Goal: Information Seeking & Learning: Compare options

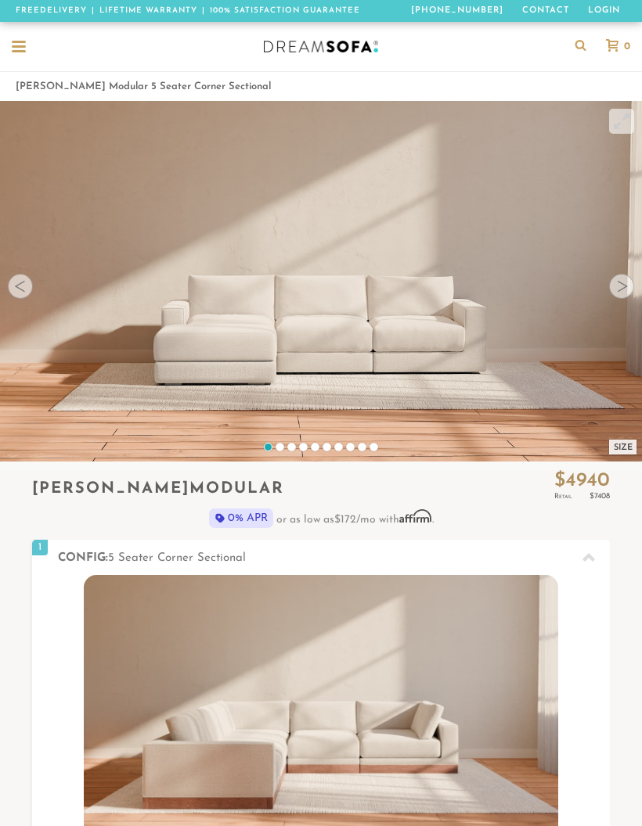
click at [619, 293] on div at bounding box center [621, 286] width 25 height 25
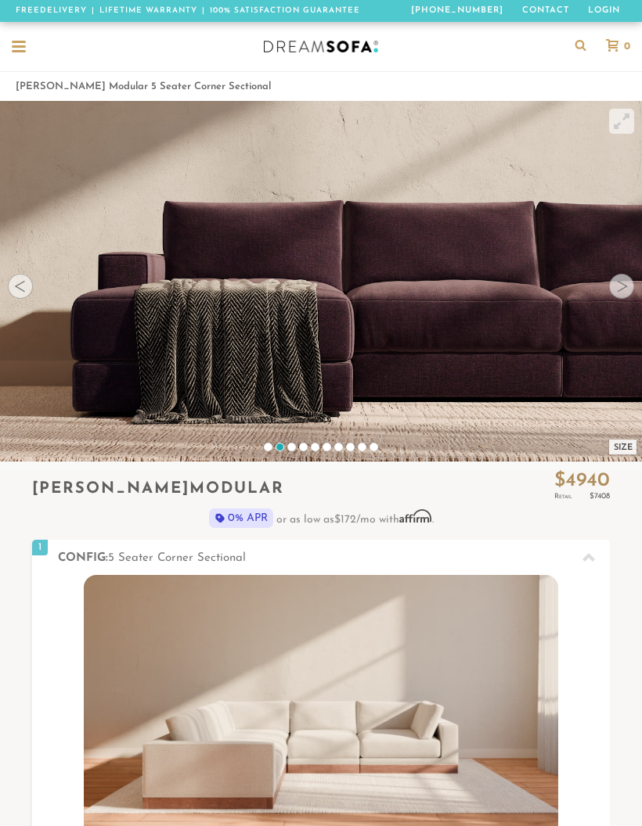
click at [618, 294] on div at bounding box center [621, 286] width 25 height 25
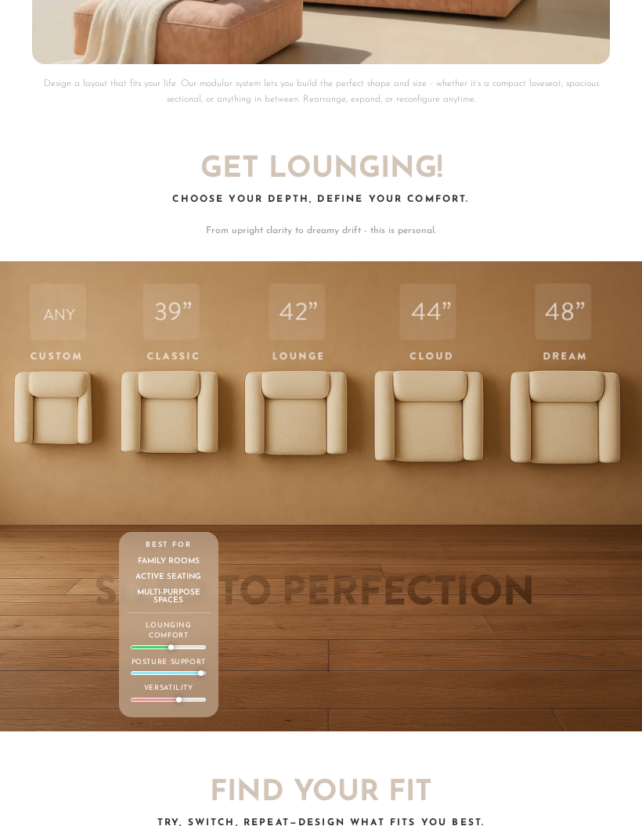
scroll to position [4192, 0]
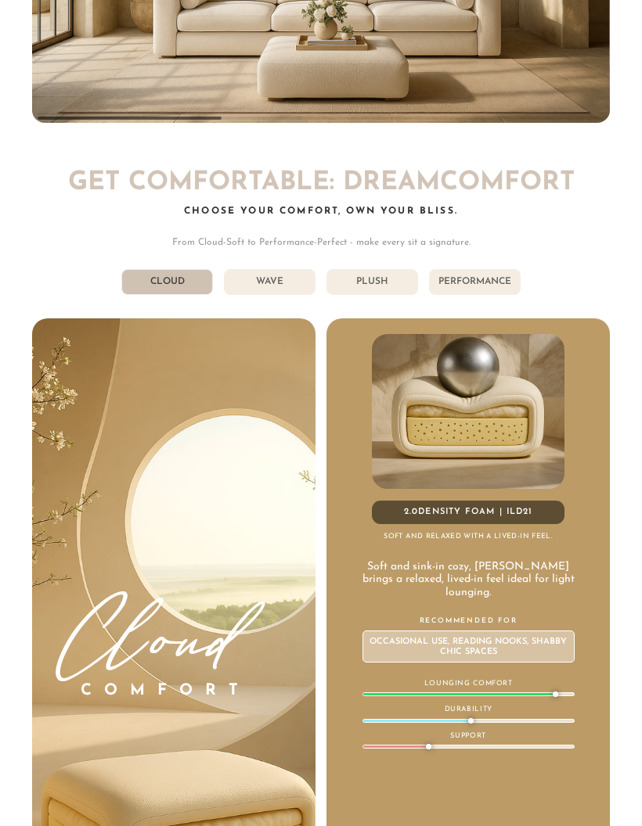
click at [283, 270] on li "Wave" at bounding box center [270, 283] width 92 height 26
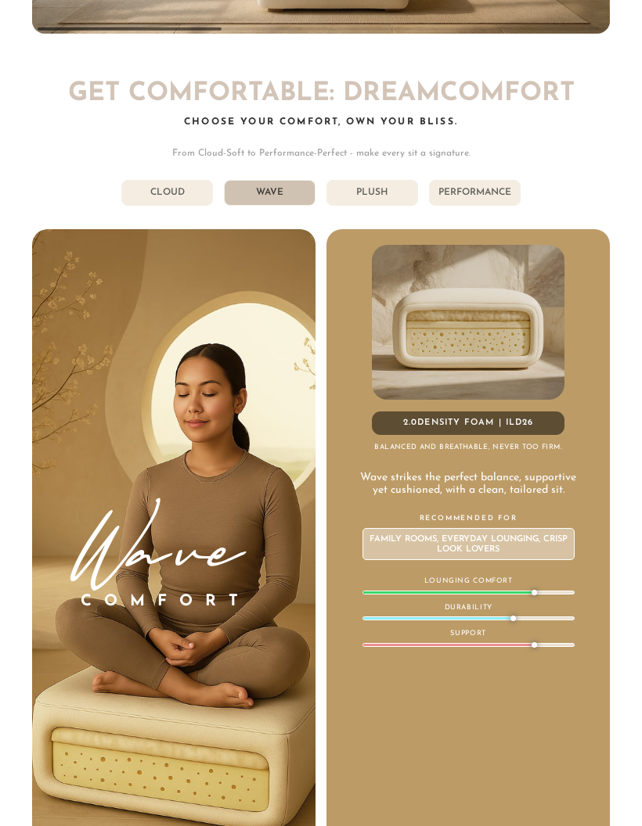
scroll to position [6533, 0]
click at [388, 180] on li "Plush" at bounding box center [372, 193] width 92 height 26
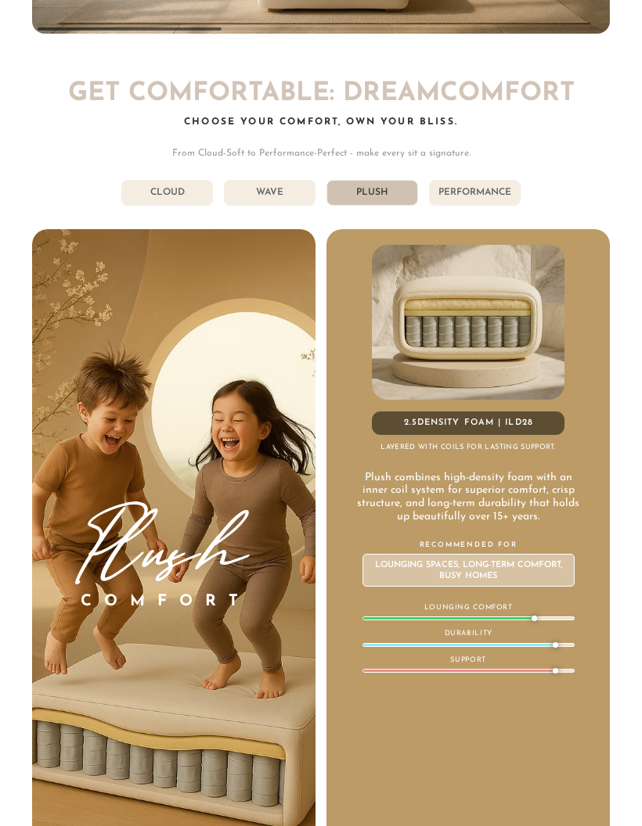
click at [498, 180] on li "Performance" at bounding box center [475, 193] width 92 height 26
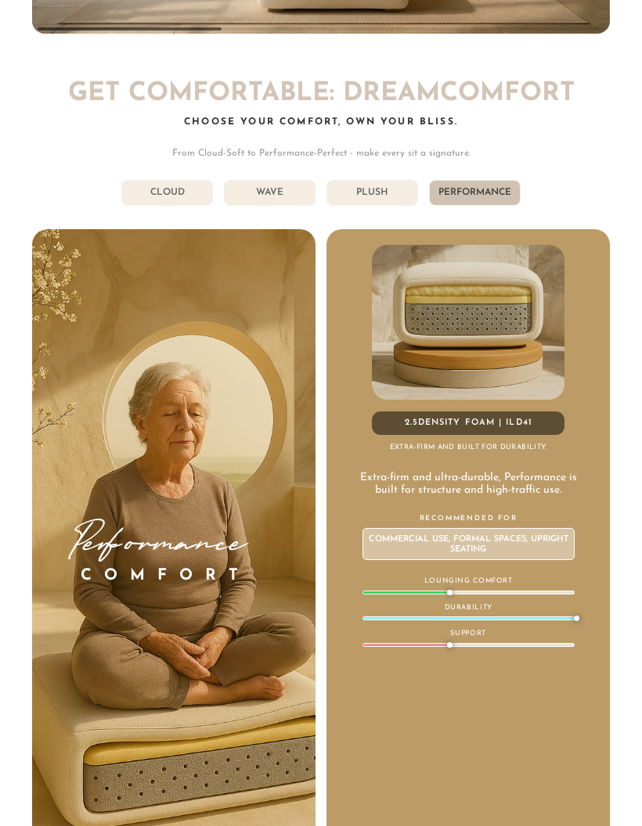
click at [395, 185] on li "Plush" at bounding box center [372, 193] width 92 height 26
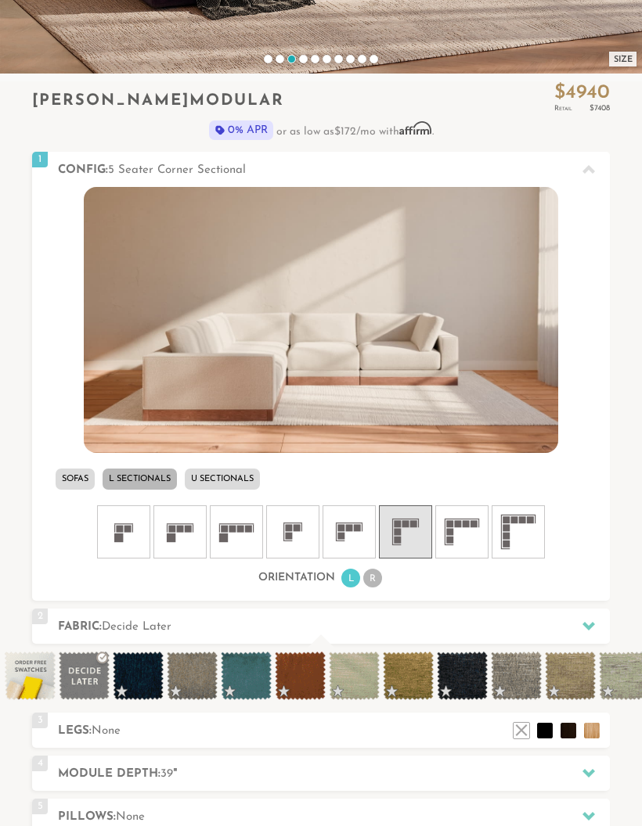
scroll to position [387, 0]
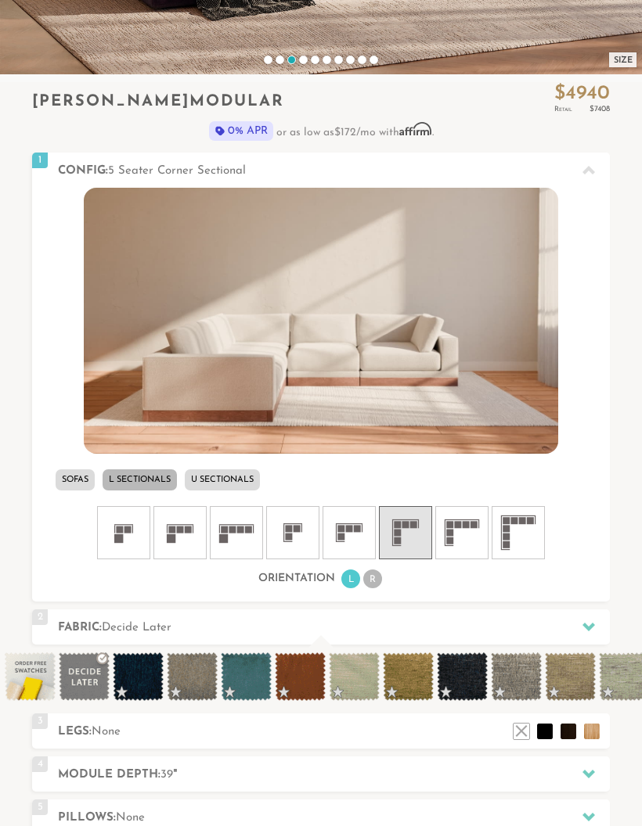
click at [239, 528] on rect at bounding box center [240, 530] width 7 height 7
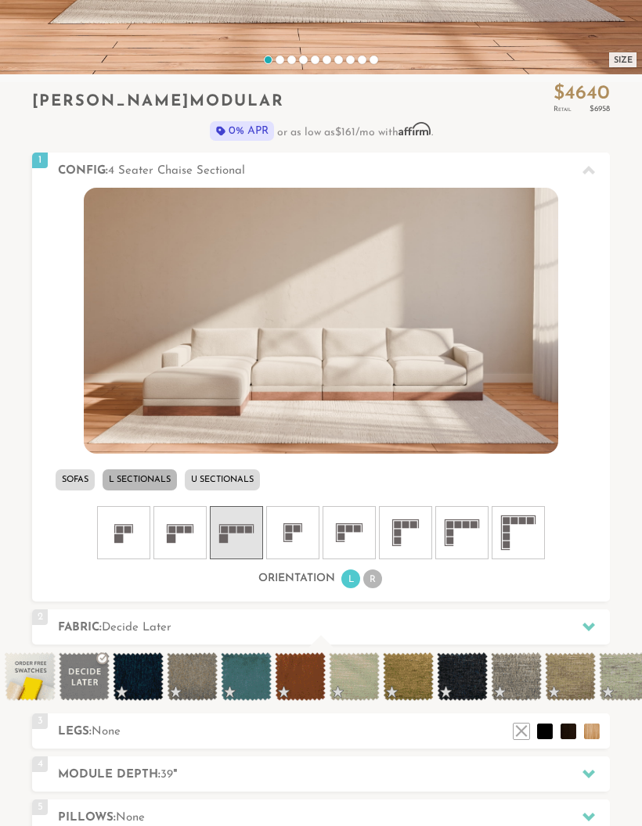
click at [413, 547] on icon at bounding box center [405, 532] width 47 height 47
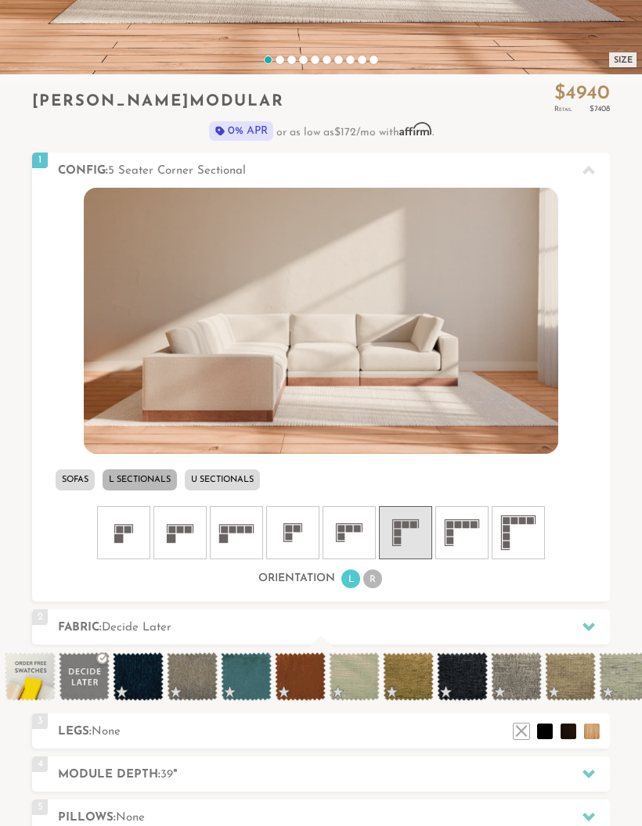
click at [232, 538] on icon at bounding box center [236, 532] width 47 height 47
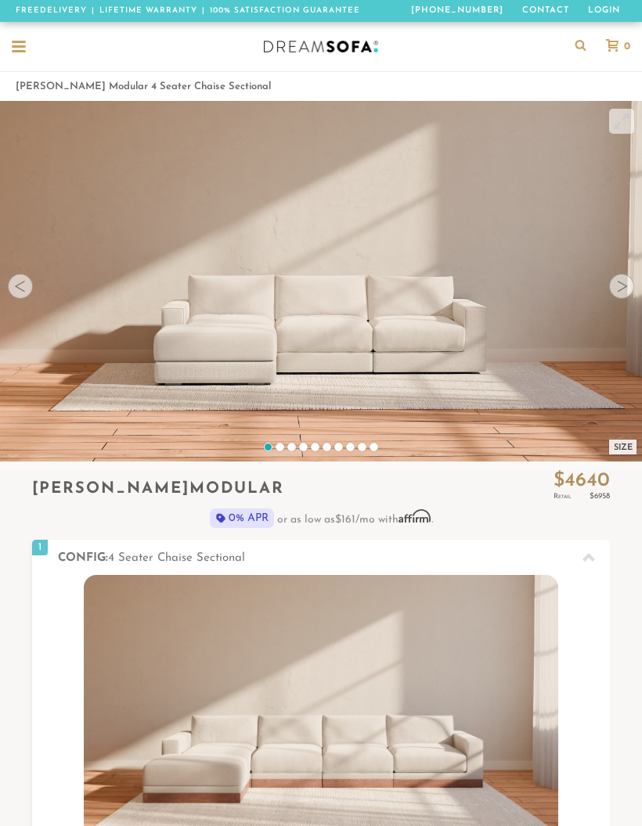
click at [620, 288] on div at bounding box center [621, 286] width 25 height 25
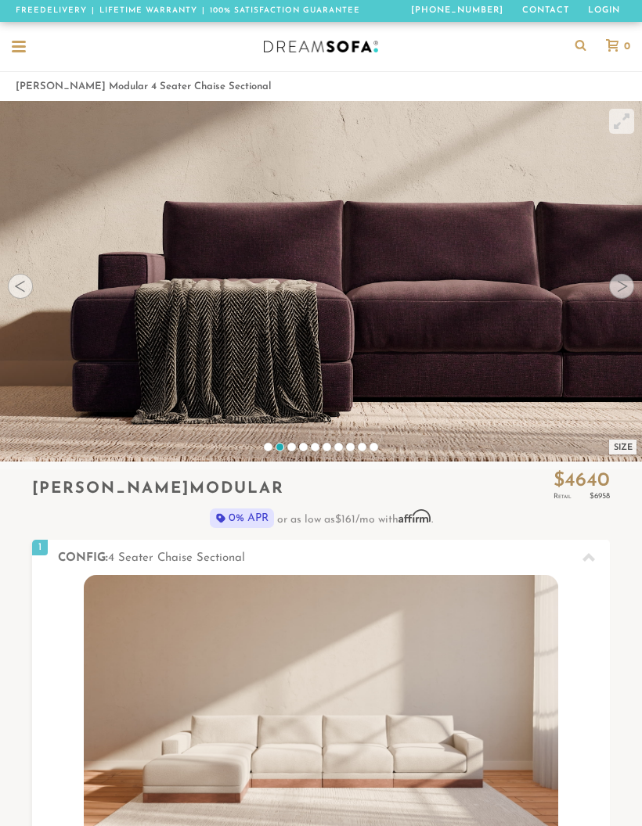
click at [615, 293] on div at bounding box center [621, 286] width 25 height 25
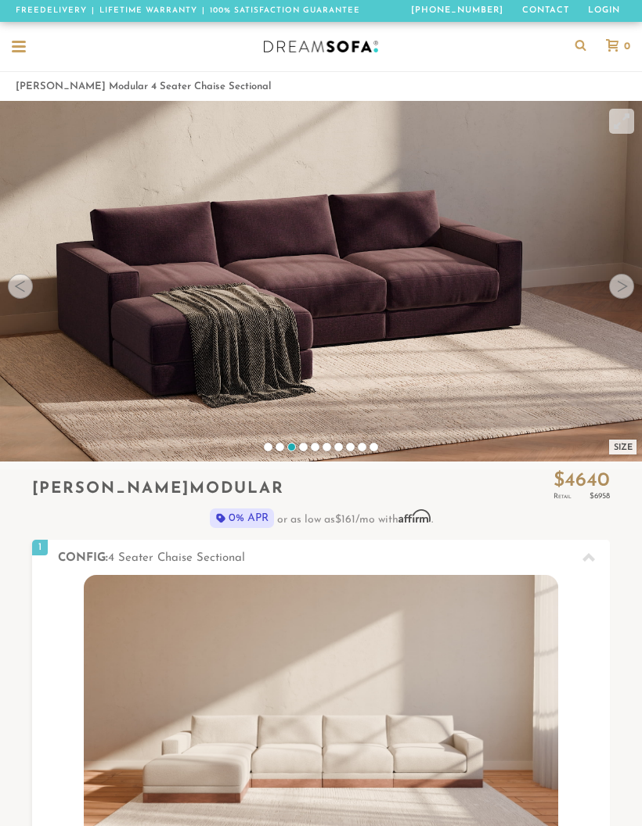
click at [611, 297] on video at bounding box center [321, 261] width 642 height 321
click at [607, 296] on video at bounding box center [321, 261] width 642 height 321
click at [618, 279] on div at bounding box center [621, 286] width 25 height 25
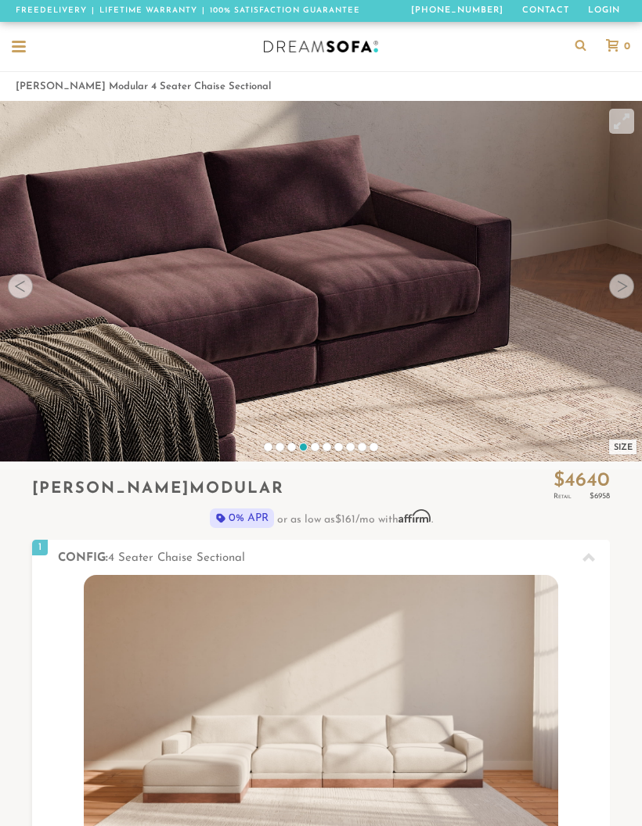
click at [613, 296] on video at bounding box center [321, 261] width 642 height 321
click at [610, 291] on div at bounding box center [621, 286] width 25 height 25
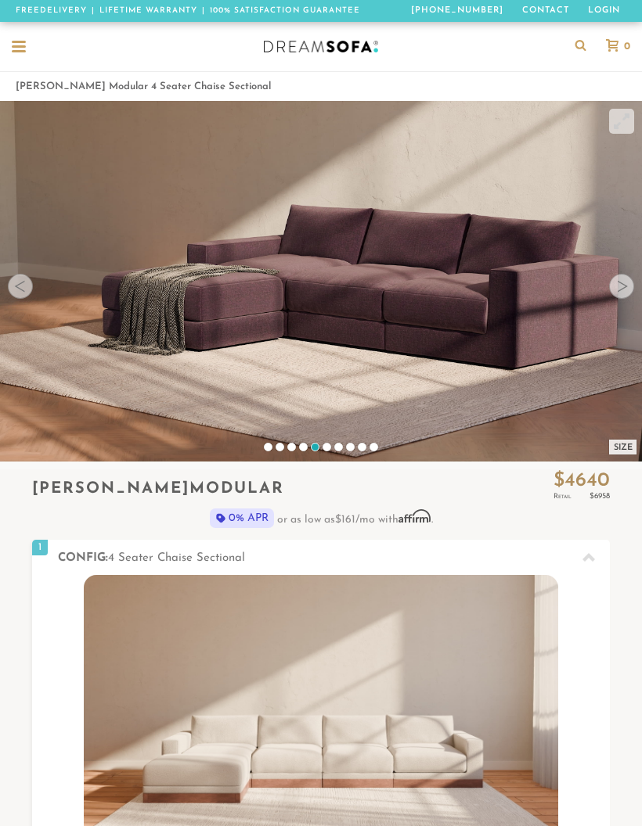
click at [620, 286] on div at bounding box center [621, 286] width 25 height 25
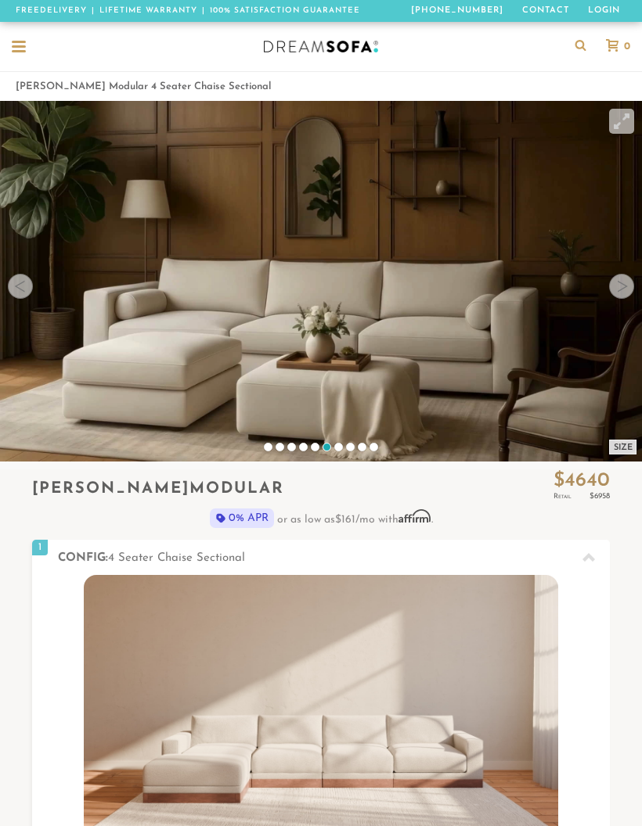
click at [617, 293] on div at bounding box center [621, 286] width 25 height 25
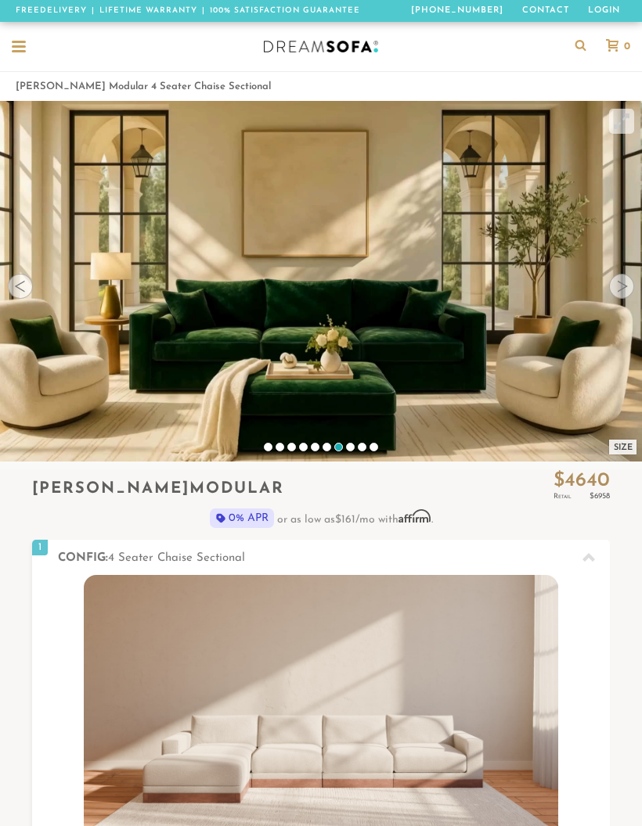
click at [610, 291] on div at bounding box center [621, 286] width 25 height 25
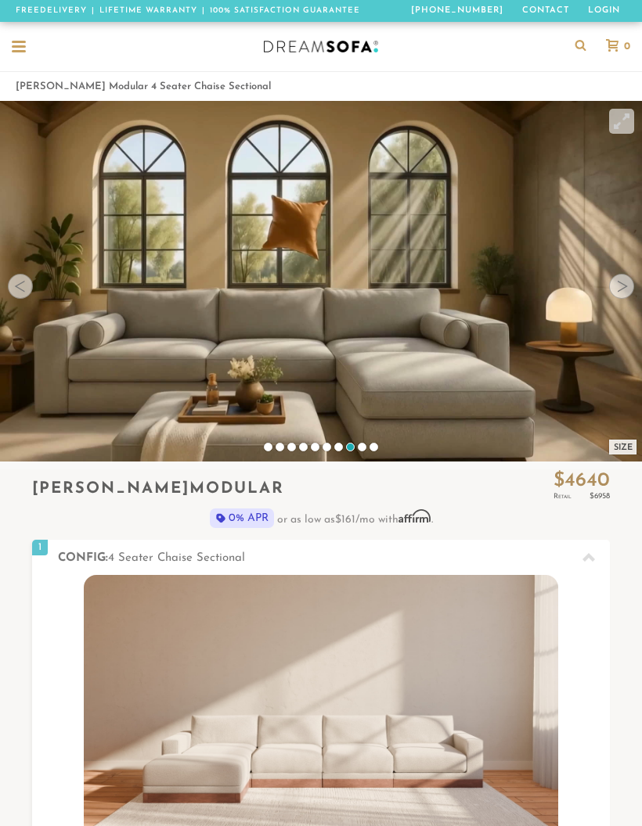
click at [24, 49] on div at bounding box center [19, 48] width 14 height 14
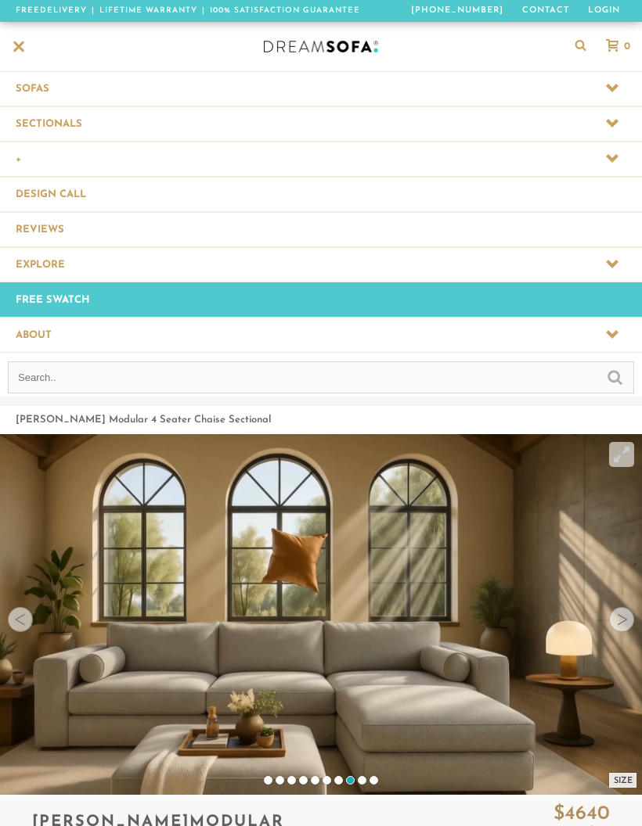
scroll to position [15424, 642]
click at [606, 127] on icon at bounding box center [612, 123] width 13 height 13
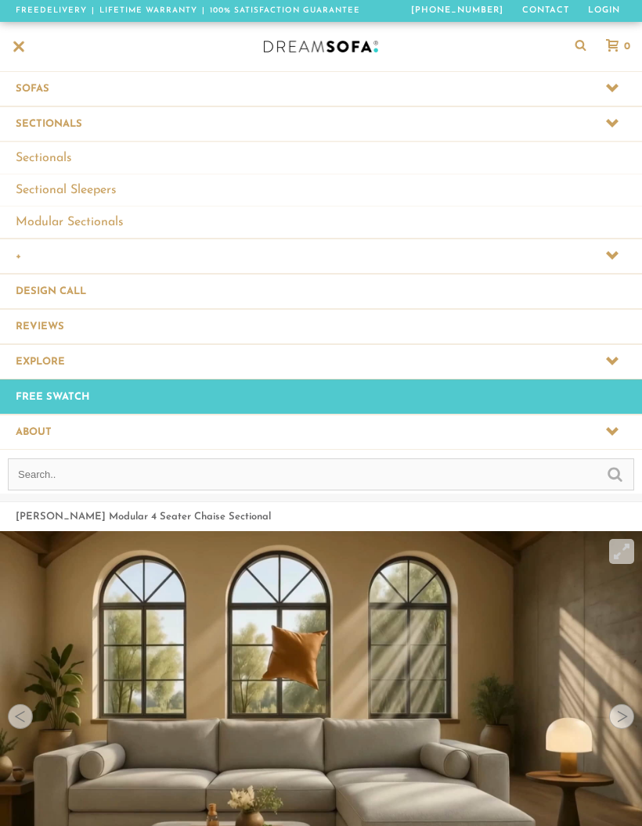
scroll to position [1, 1]
click at [71, 228] on link "Modular Sectionals" at bounding box center [321, 222] width 642 height 32
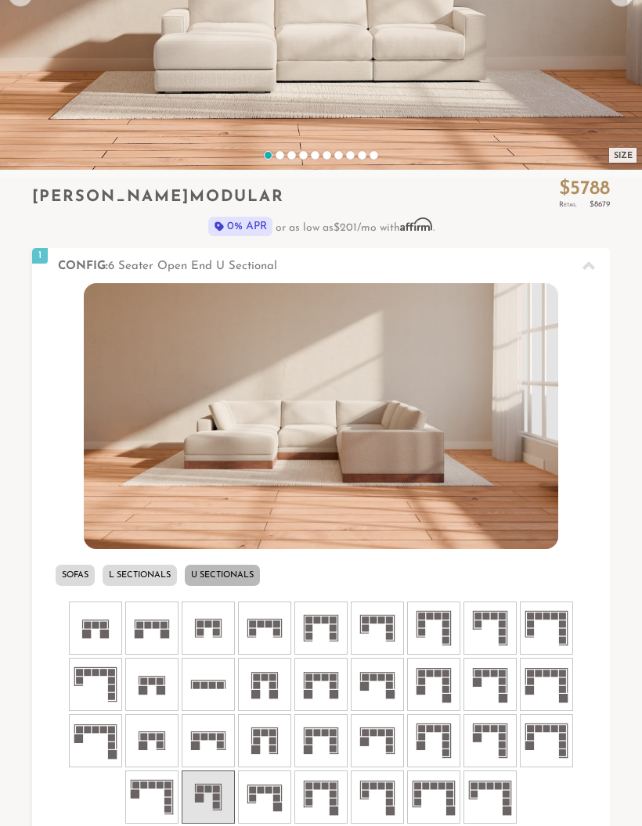
scroll to position [292, 0]
click at [138, 581] on li "L Sectionals" at bounding box center [139, 575] width 74 height 21
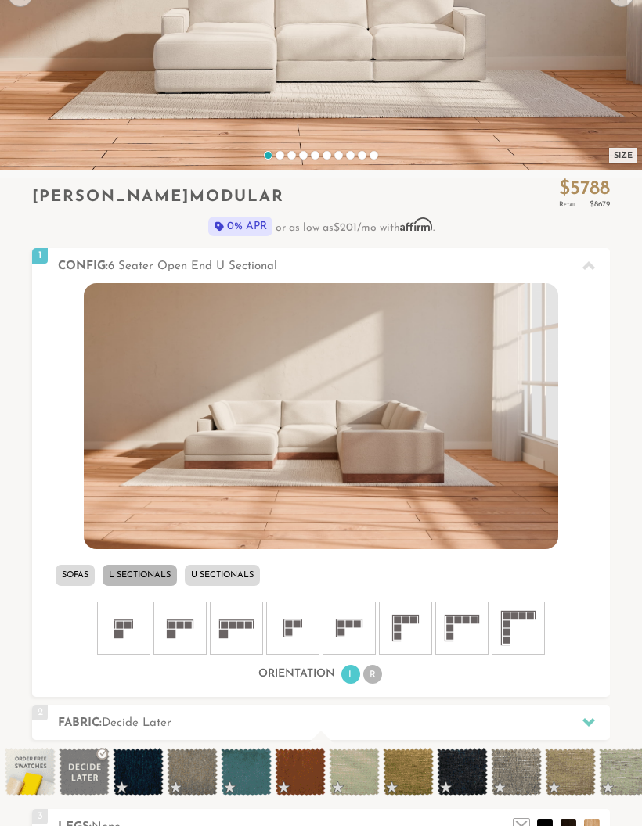
scroll to position [15021, 642]
click at [243, 637] on icon at bounding box center [236, 628] width 47 height 47
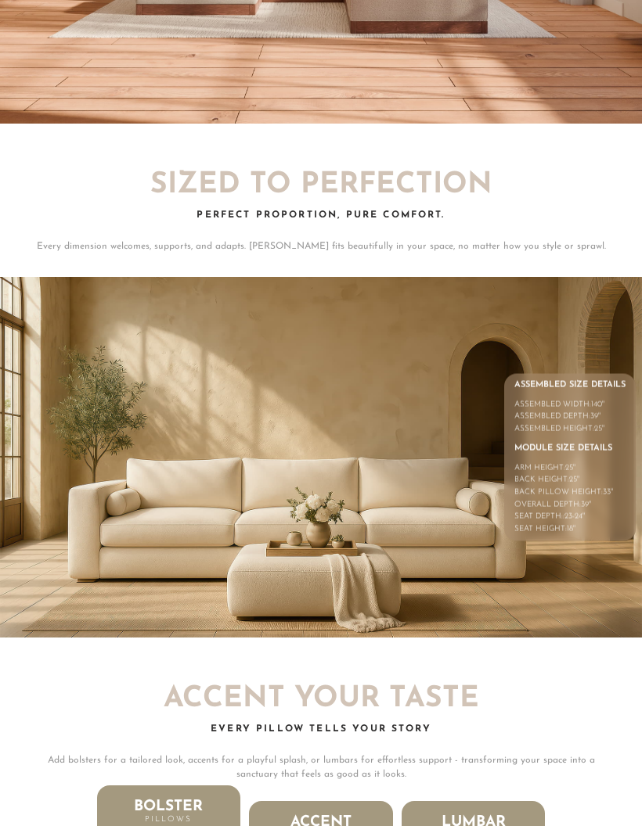
scroll to position [5382, 0]
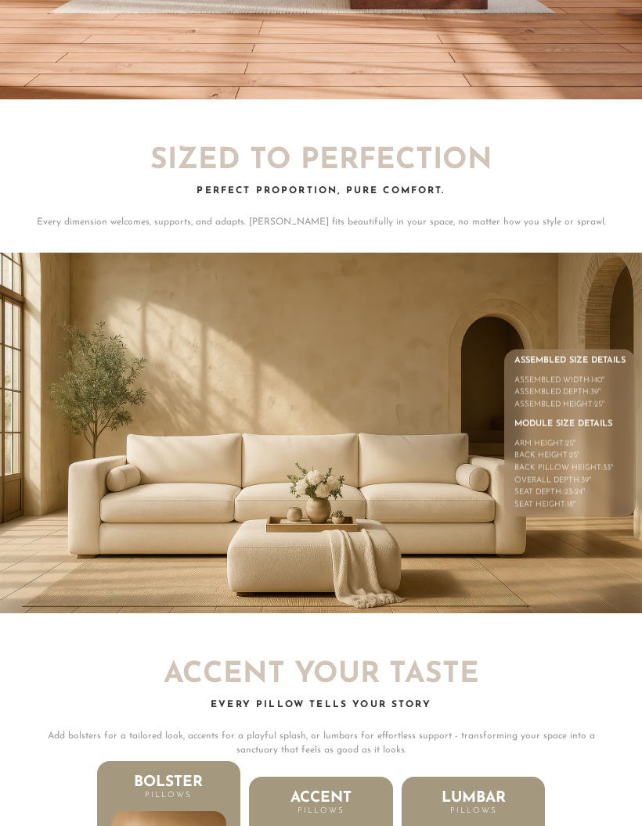
click at [574, 559] on img at bounding box center [321, 434] width 642 height 361
click at [580, 487] on div "Seat Depth:: 23-24 "" at bounding box center [569, 493] width 111 height 13
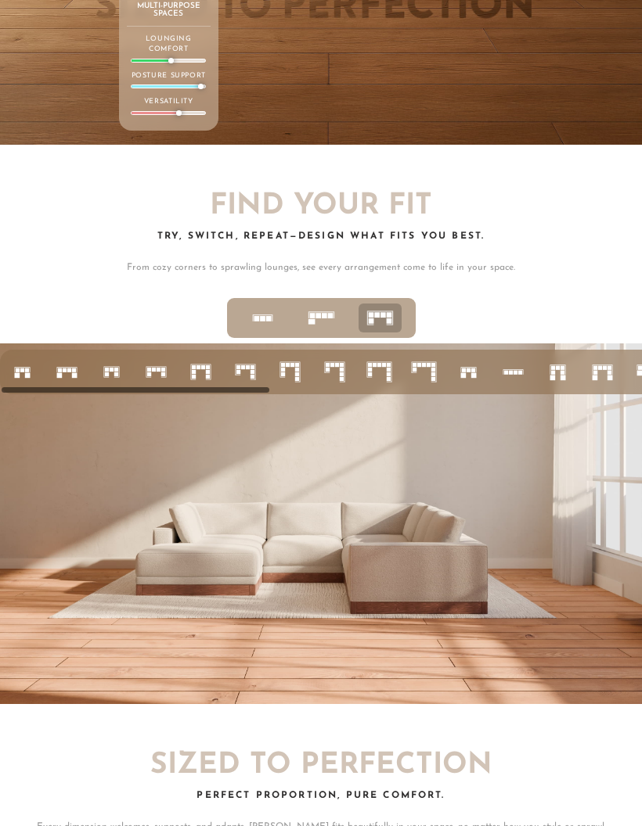
scroll to position [4774, 0]
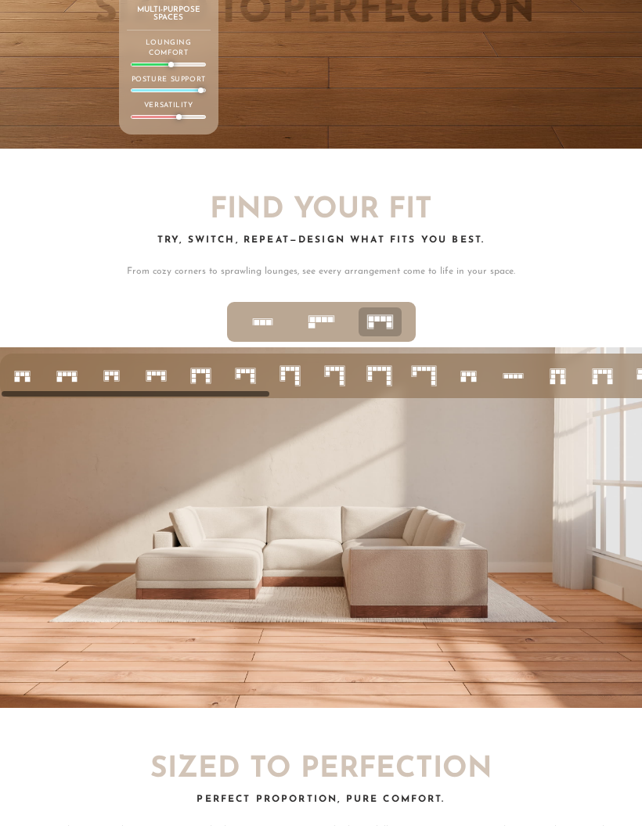
click at [319, 307] on icon at bounding box center [321, 321] width 35 height 35
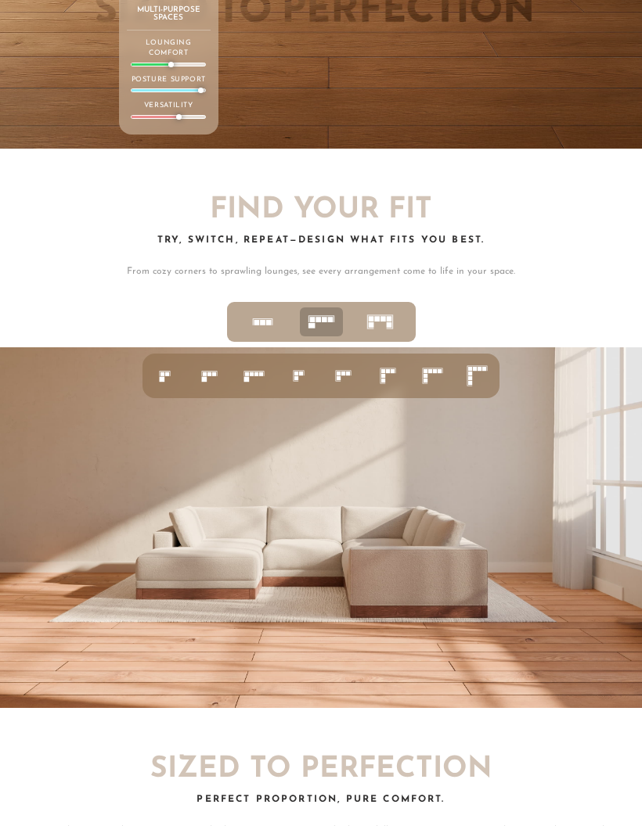
click at [252, 362] on icon at bounding box center [253, 375] width 27 height 27
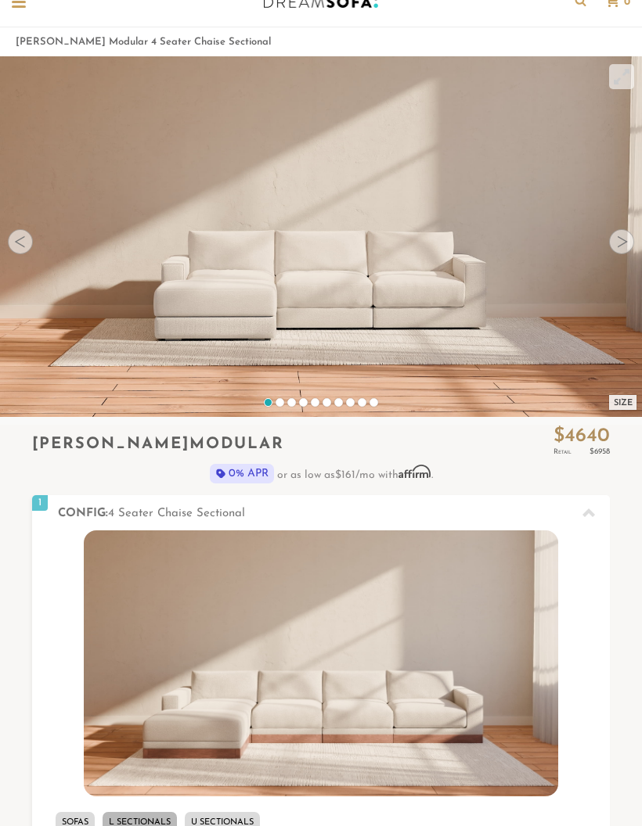
scroll to position [0, 0]
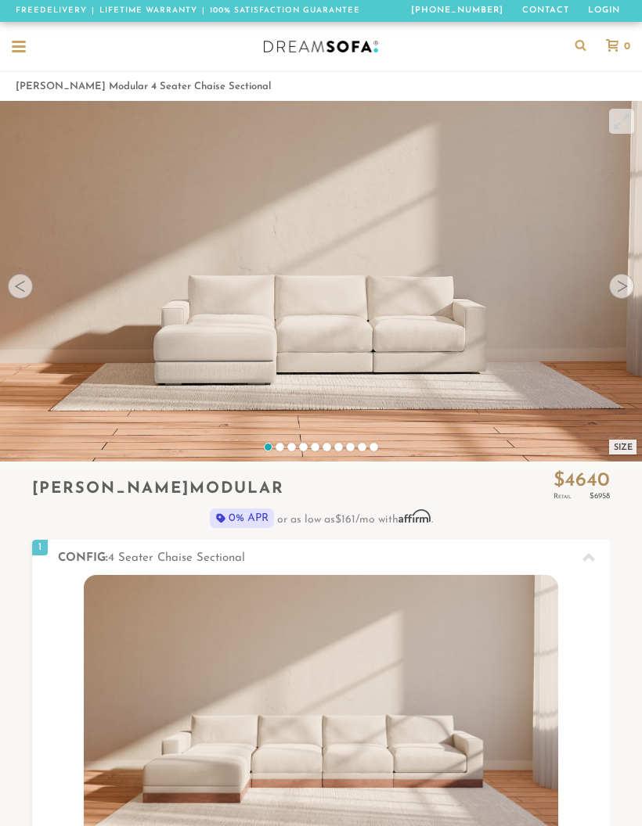
click at [620, 448] on div "Size" at bounding box center [622, 447] width 27 height 15
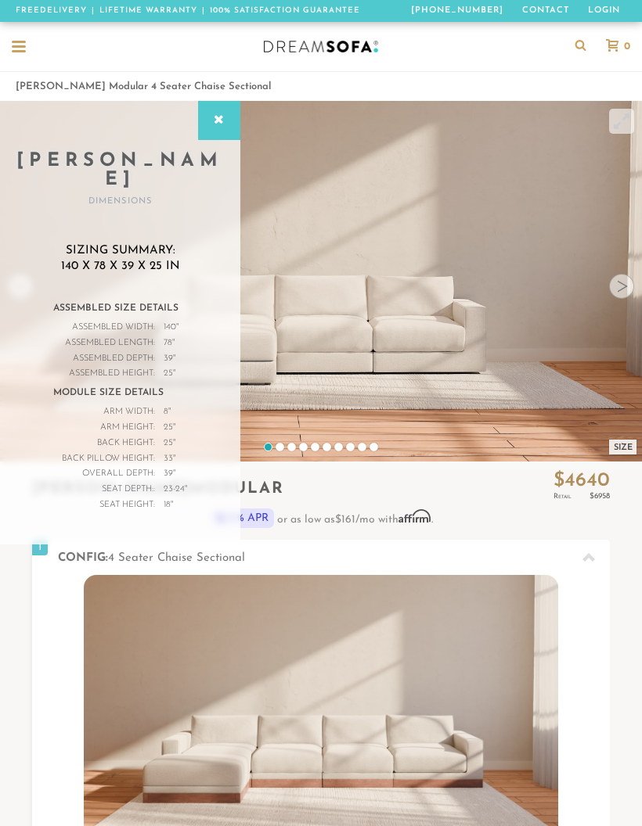
click at [219, 124] on icon at bounding box center [218, 120] width 17 height 13
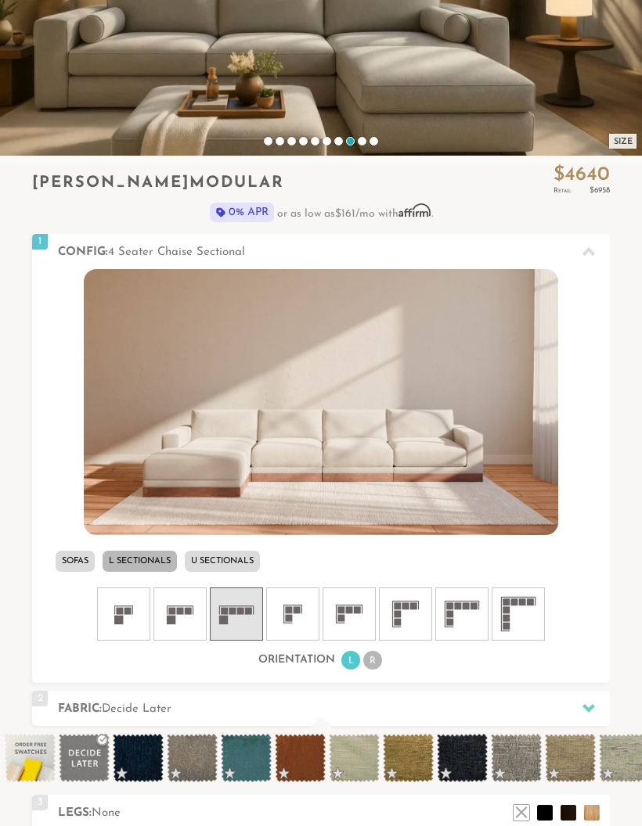
scroll to position [307, 0]
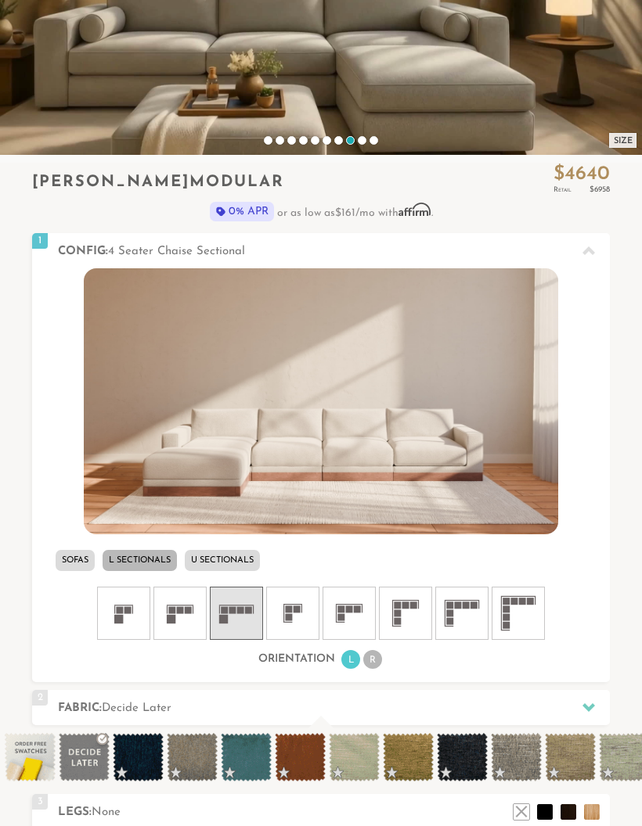
click at [297, 610] on rect at bounding box center [296, 609] width 7 height 7
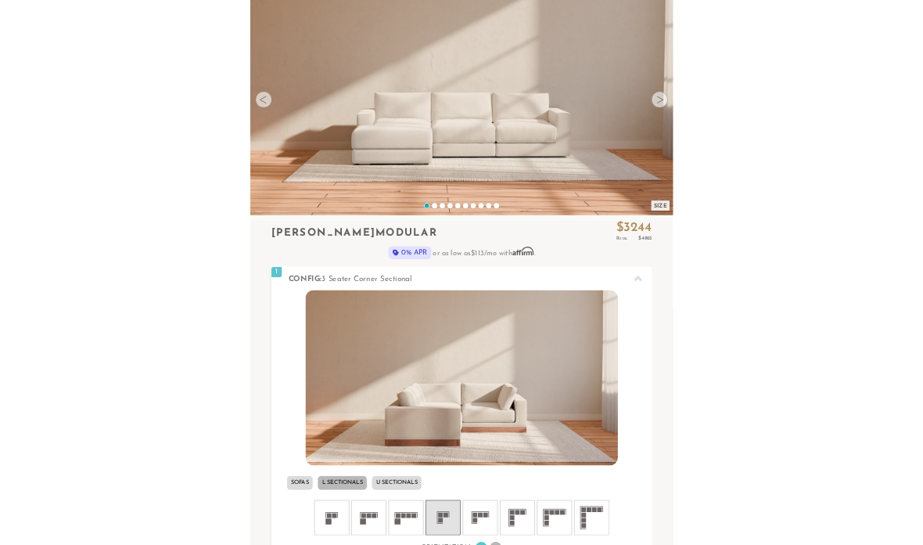
scroll to position [136, 0]
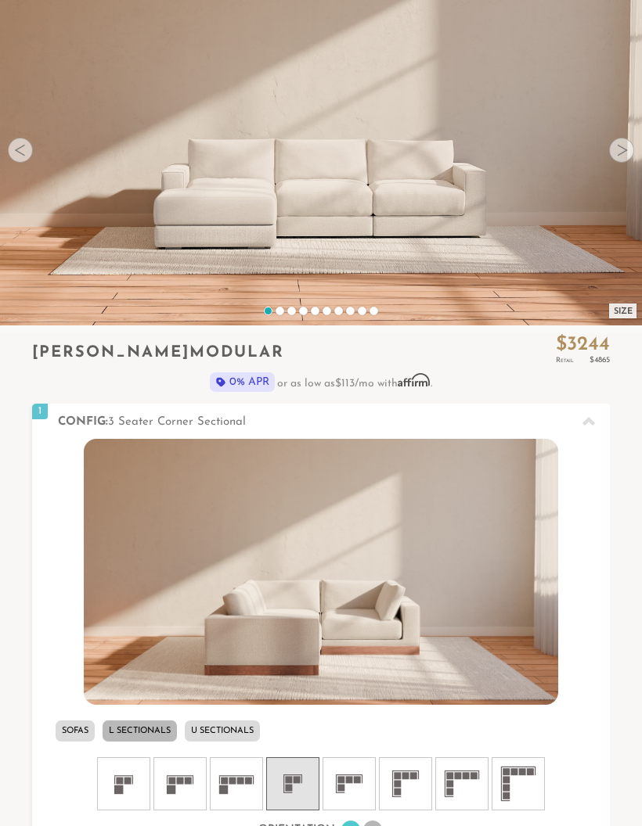
click at [622, 311] on div "Size" at bounding box center [622, 311] width 27 height 15
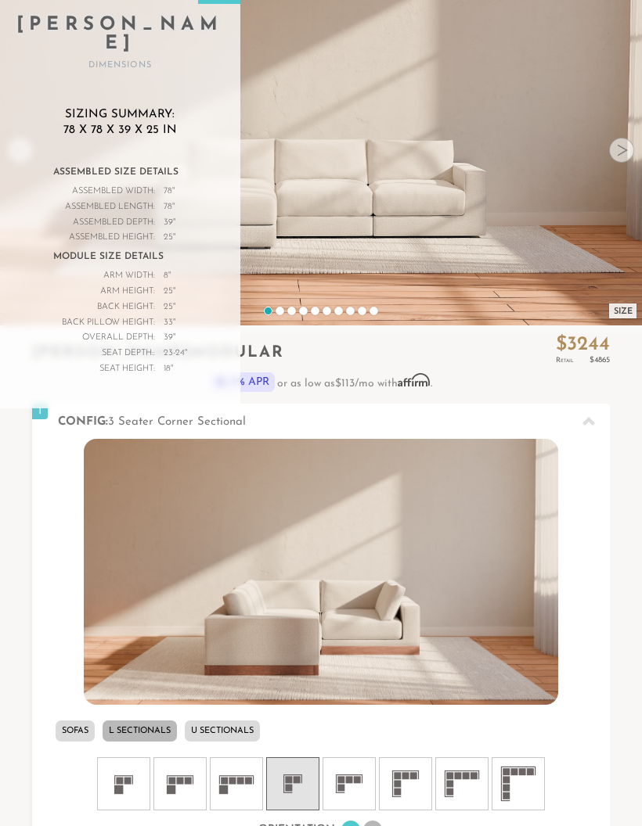
click at [509, 387] on p "0% APR or as low as $113 /mo with Affirm . See if you qualify" at bounding box center [320, 382] width 577 height 20
click at [347, 782] on rect at bounding box center [349, 779] width 7 height 7
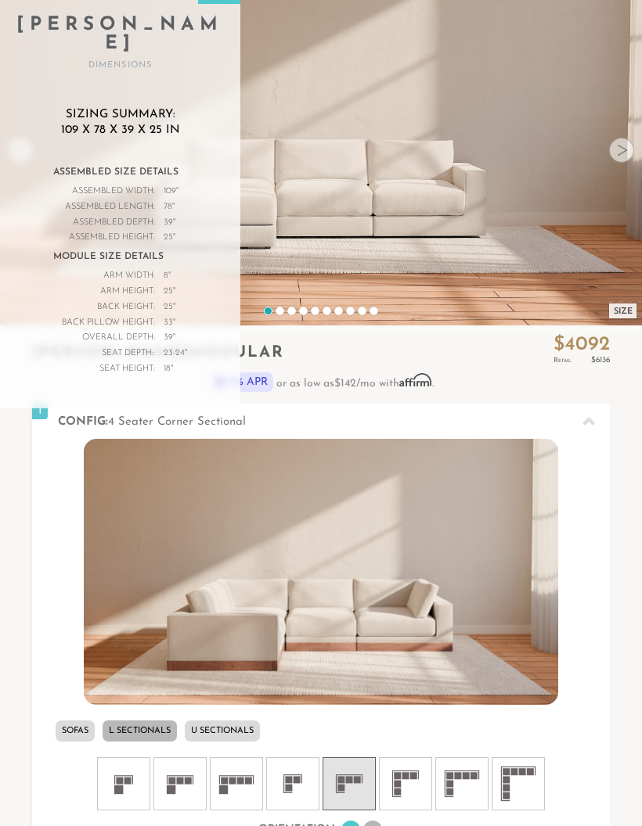
click at [620, 311] on div "Size" at bounding box center [622, 311] width 27 height 15
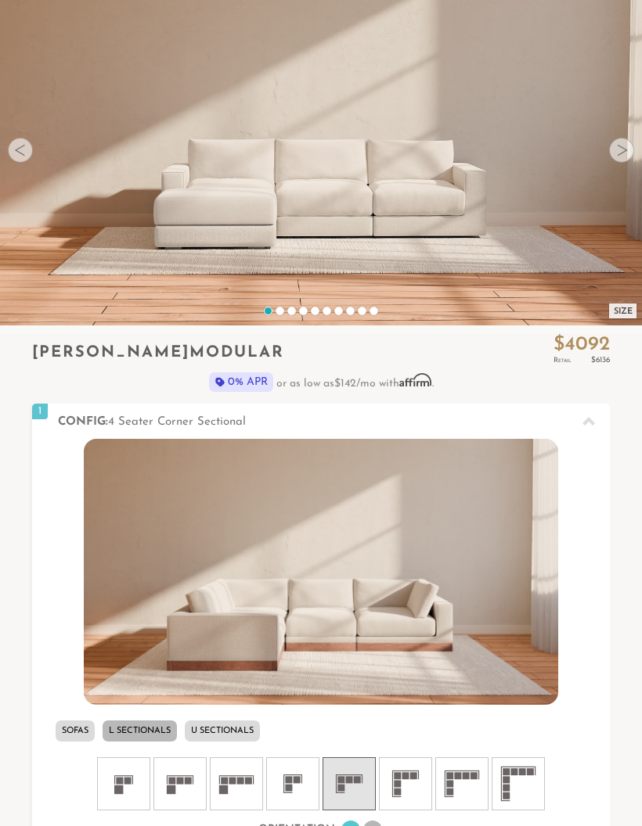
click at [614, 316] on div "Size" at bounding box center [622, 311] width 27 height 15
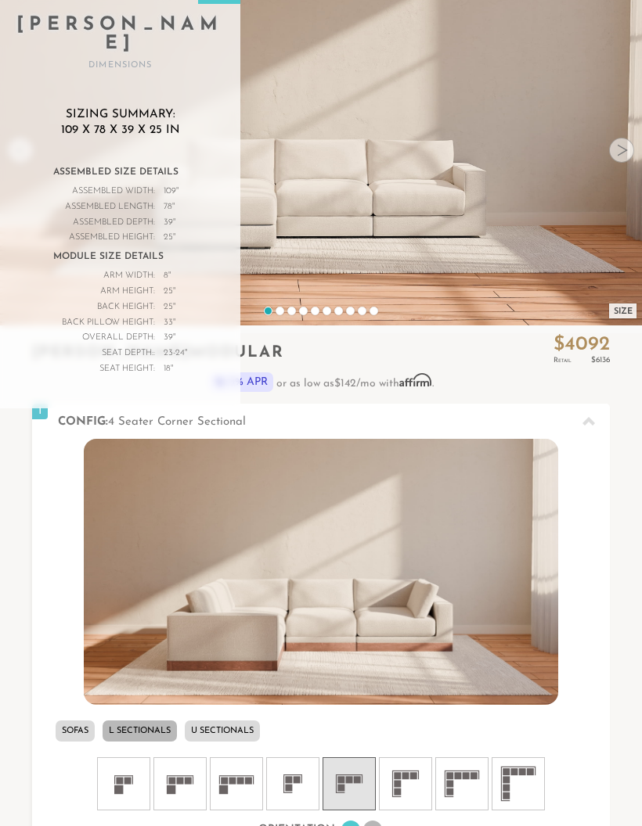
click at [380, 207] on video at bounding box center [321, 125] width 642 height 321
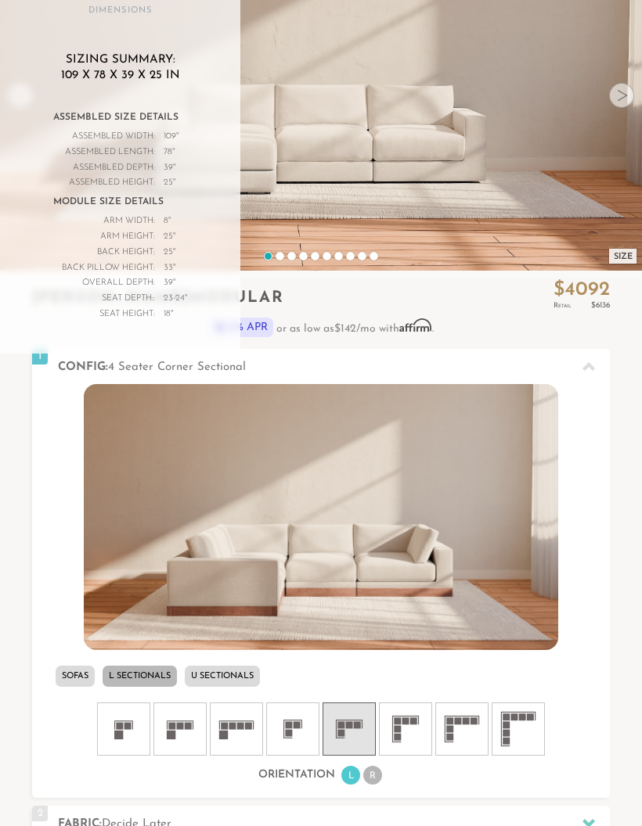
click at [293, 732] on icon at bounding box center [292, 729] width 47 height 47
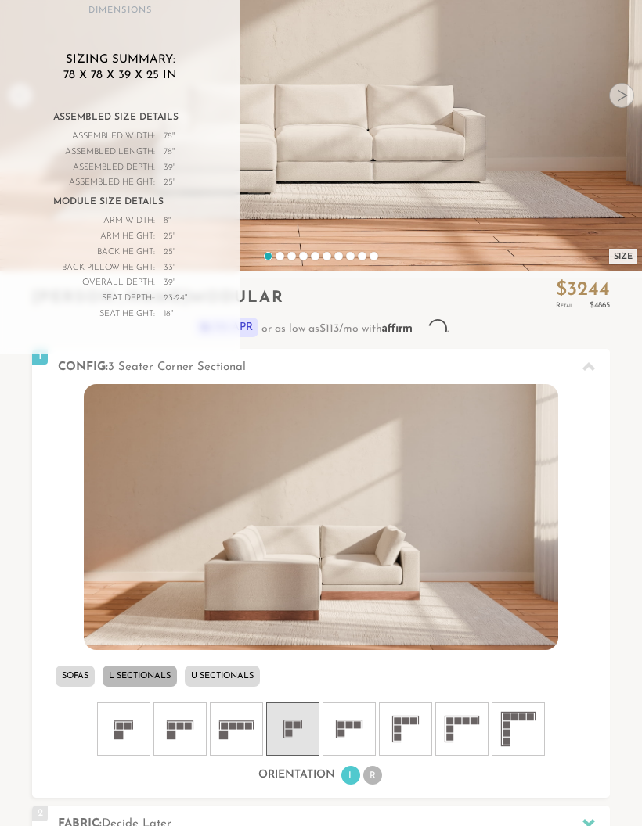
scroll to position [254, 0]
